Goal: Task Accomplishment & Management: Complete application form

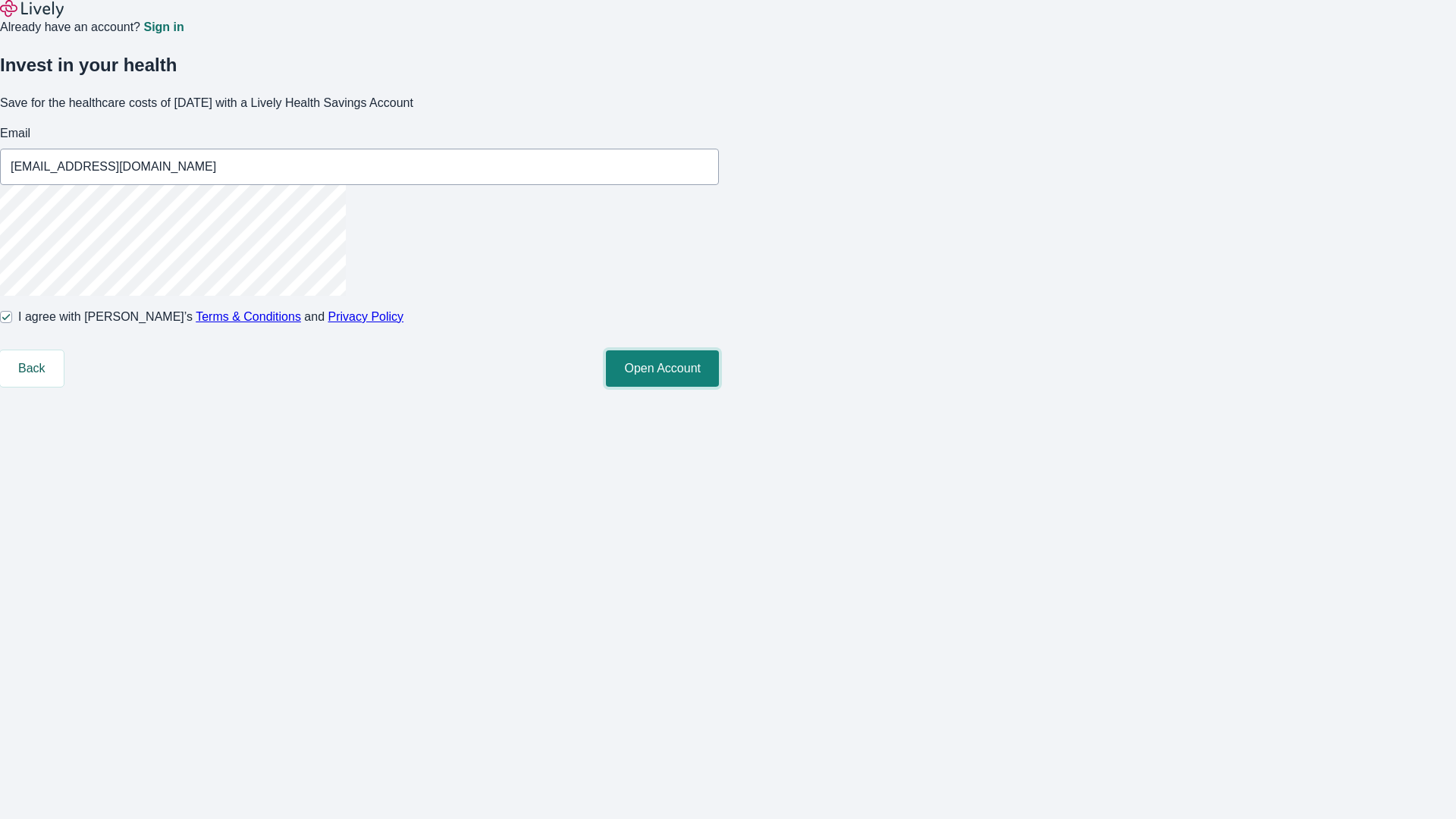
click at [719, 387] on button "Open Account" at bounding box center [662, 369] width 113 height 37
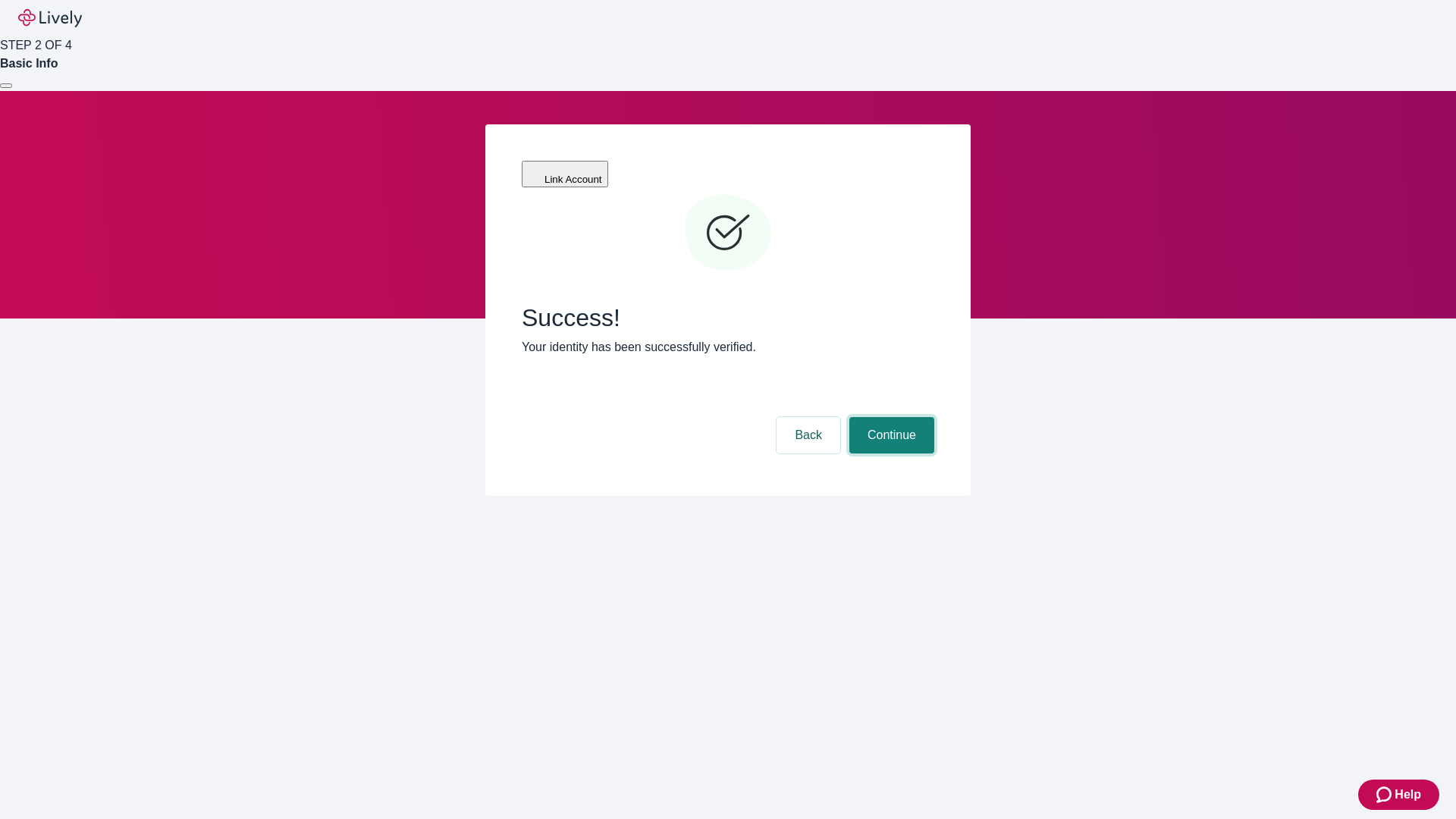
click at [890, 417] on button "Continue" at bounding box center [892, 436] width 85 height 37
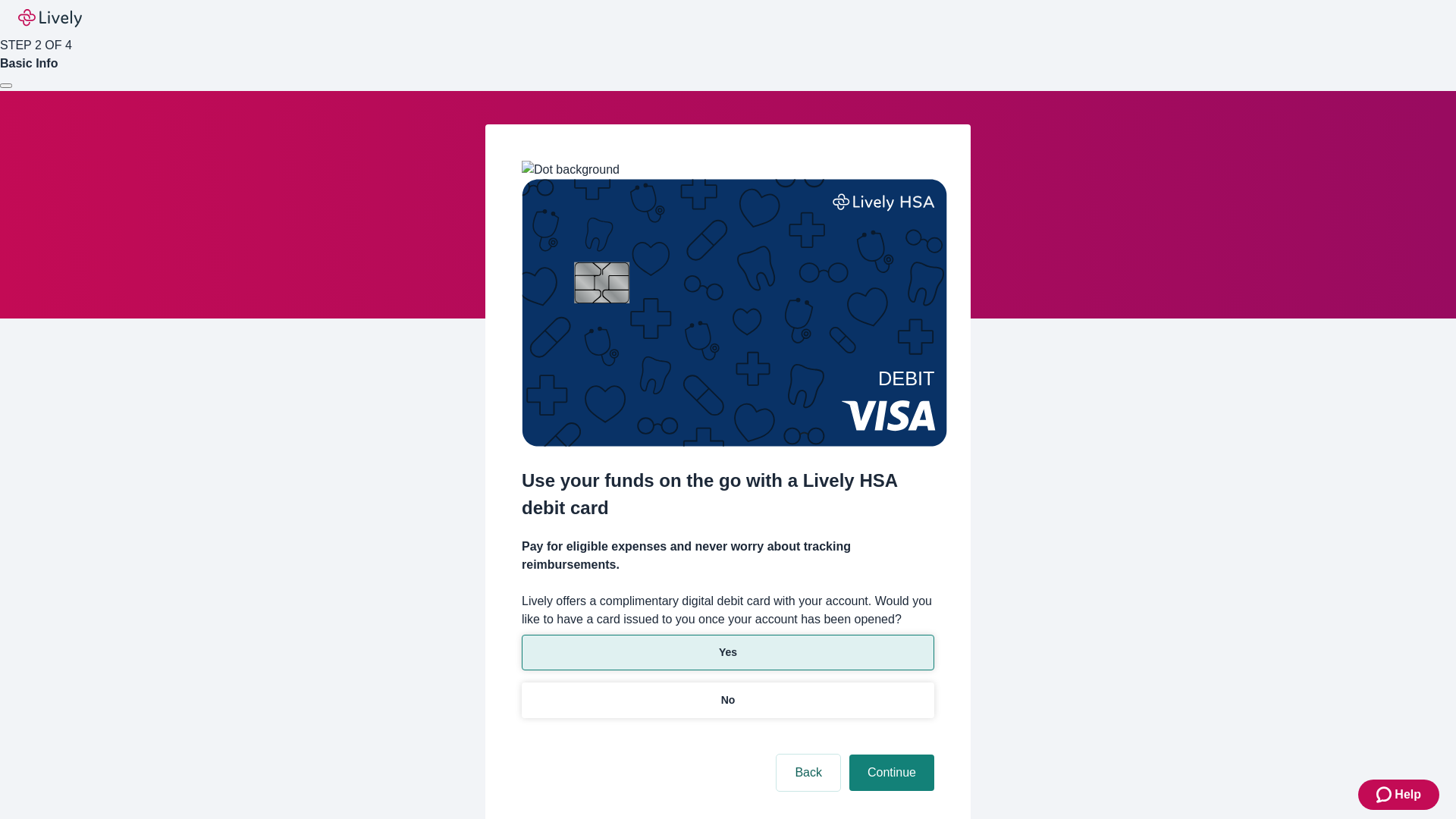
click at [728, 645] on p "Yes" at bounding box center [728, 652] width 18 height 16
click at [890, 754] on button "Continue" at bounding box center [892, 773] width 85 height 37
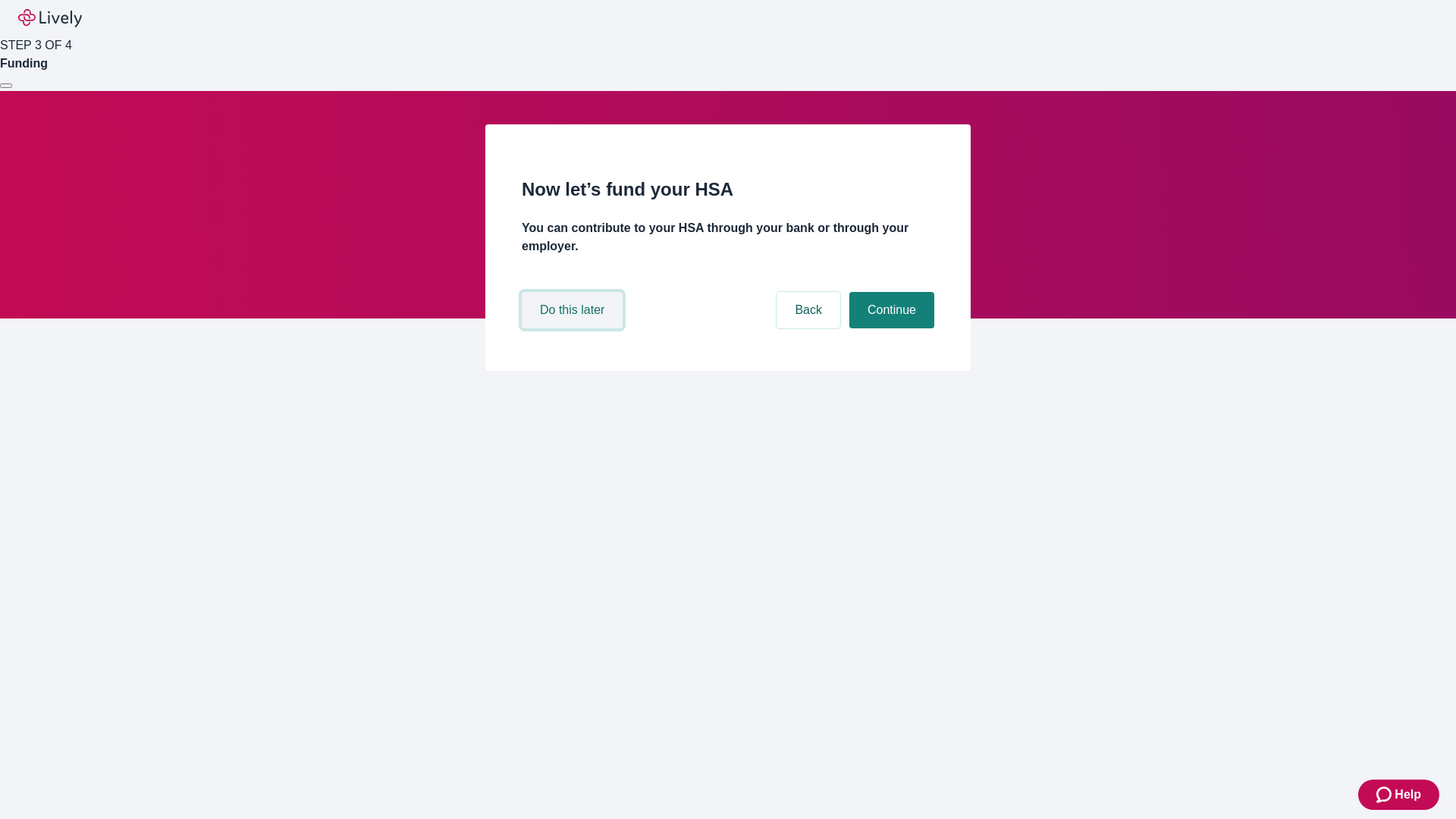
click at [574, 329] on button "Do this later" at bounding box center [572, 310] width 101 height 37
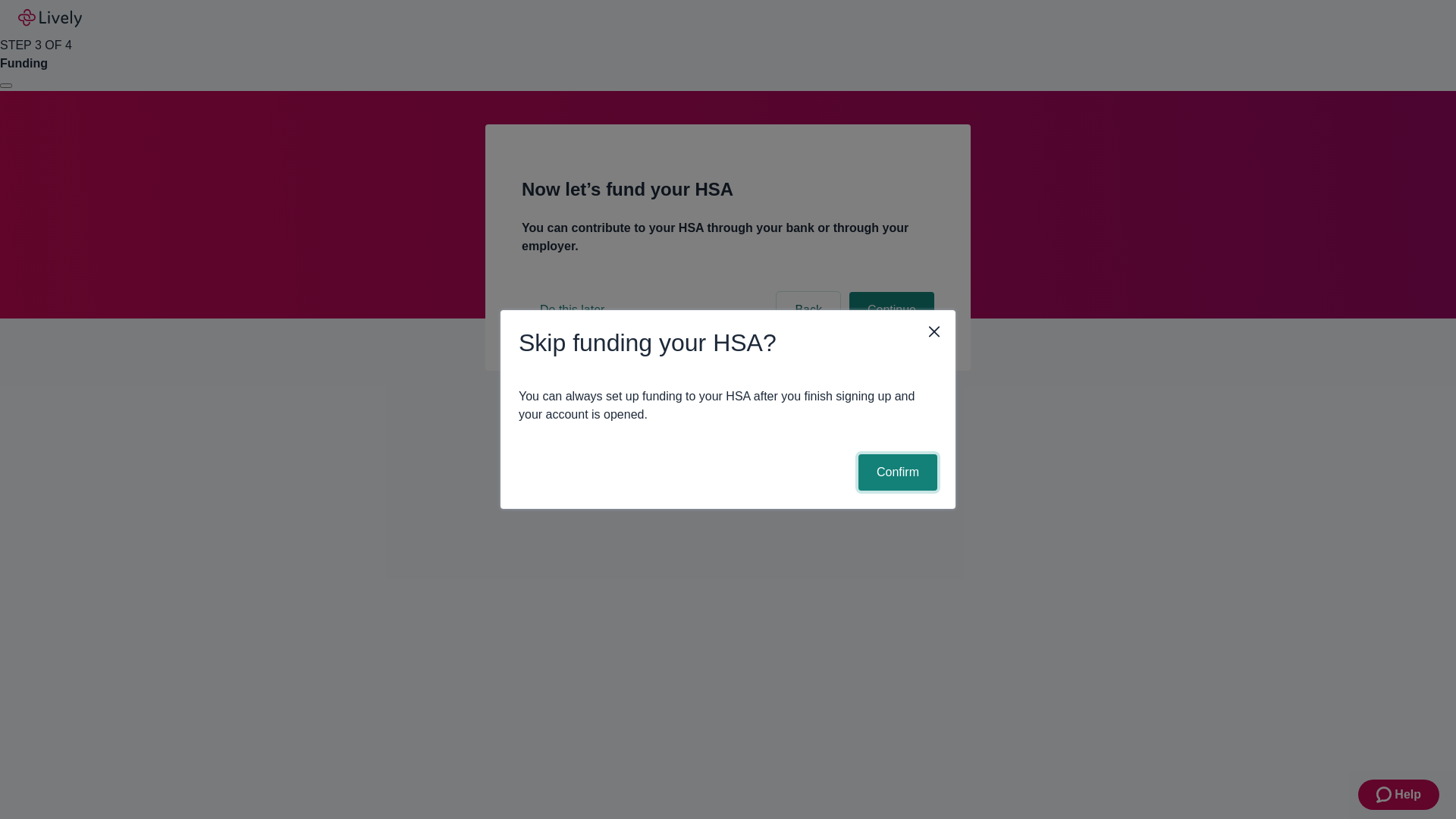
click at [896, 472] on button "Confirm" at bounding box center [898, 472] width 79 height 37
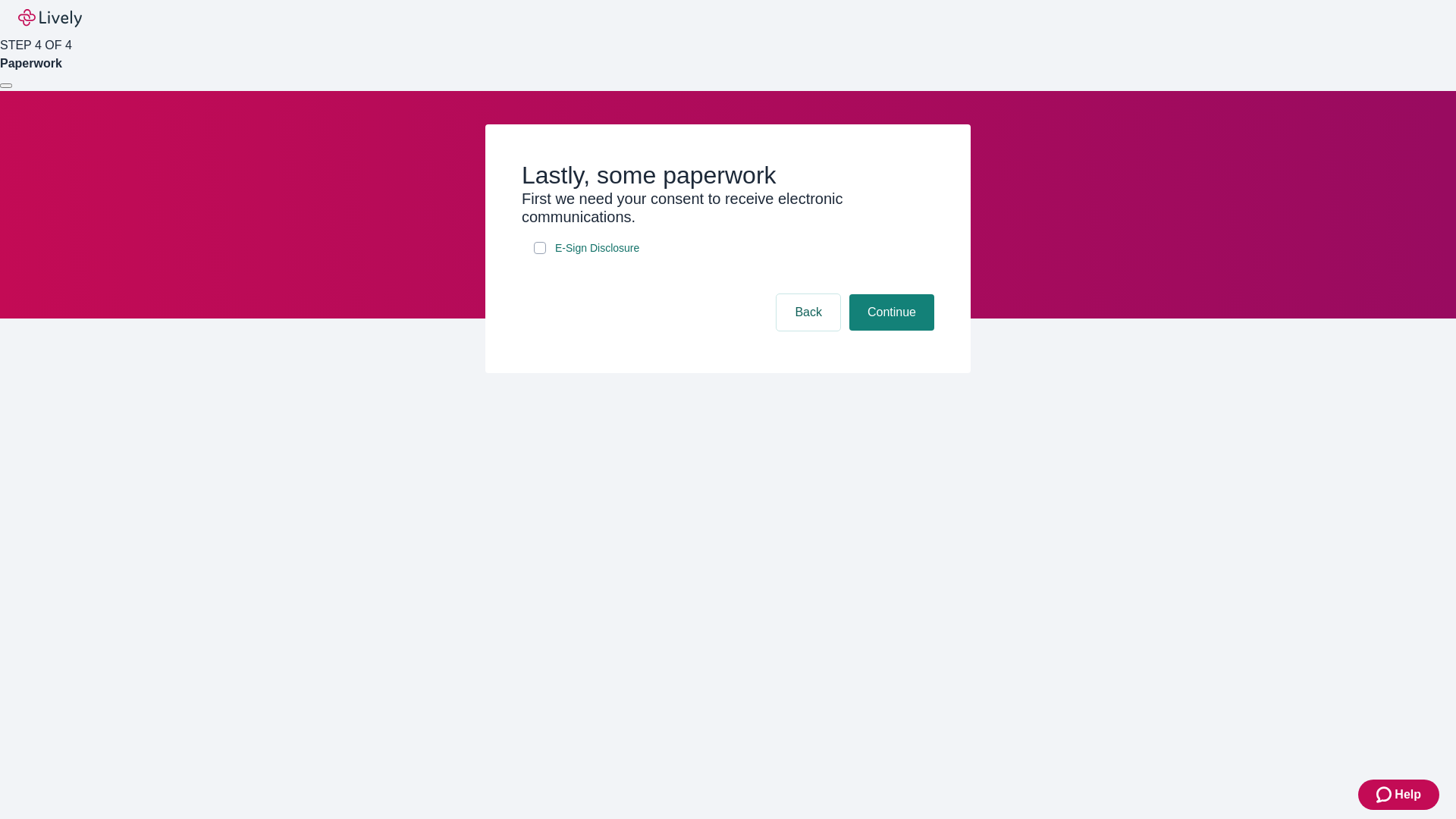
click at [540, 254] on input "E-Sign Disclosure" at bounding box center [540, 248] width 12 height 12
checkbox input "true"
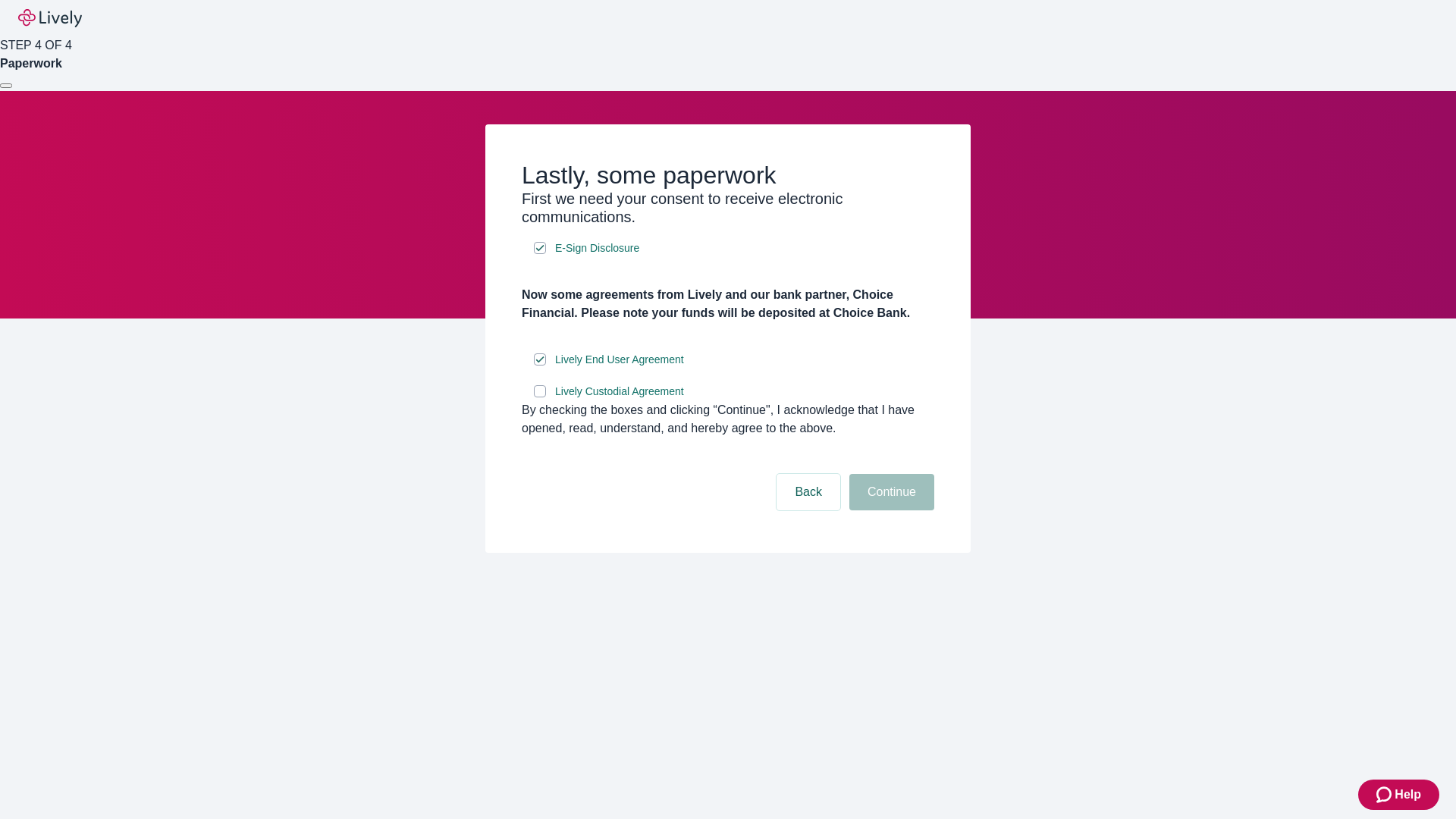
click at [540, 398] on input "Lively Custodial Agreement" at bounding box center [540, 392] width 12 height 12
checkbox input "true"
click at [890, 510] on button "Continue" at bounding box center [892, 492] width 85 height 37
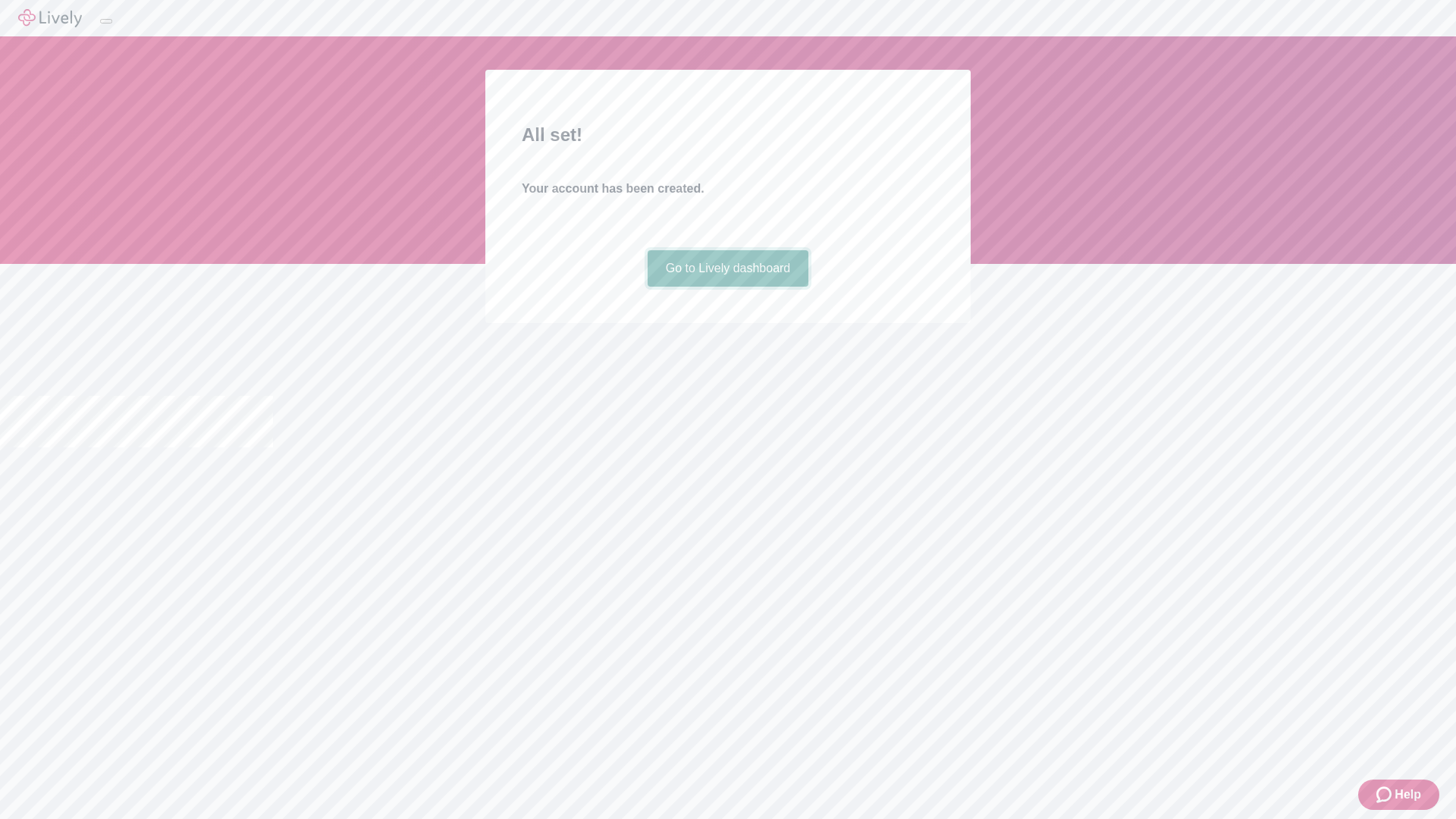
click at [728, 287] on link "Go to Lively dashboard" at bounding box center [728, 268] width 161 height 37
